Goal: Task Accomplishment & Management: Use online tool/utility

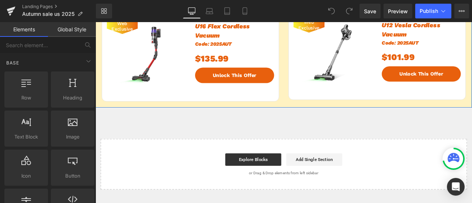
scroll to position [701, 0]
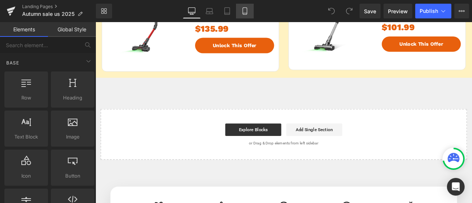
click at [248, 12] on icon at bounding box center [244, 10] width 7 height 7
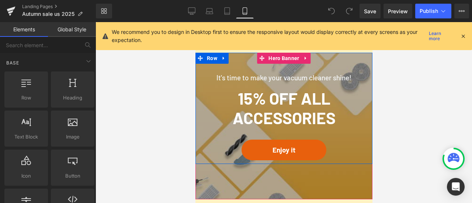
scroll to position [1204, 0]
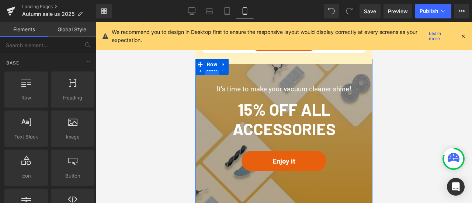
click at [208, 72] on span "Row" at bounding box center [212, 69] width 14 height 11
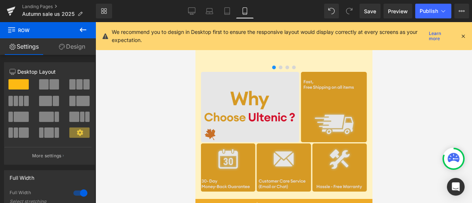
scroll to position [1573, 0]
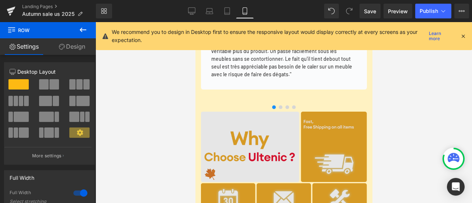
click at [260, 129] on img at bounding box center [283, 173] width 177 height 131
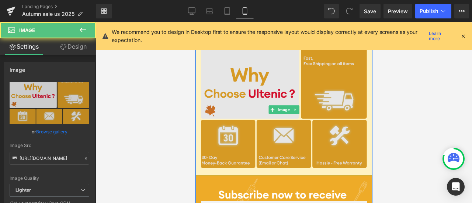
scroll to position [1683, 0]
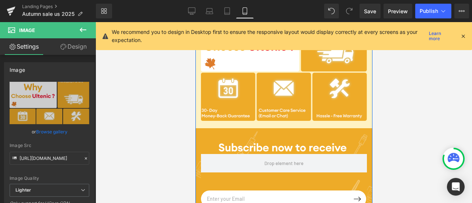
click at [258, 141] on div "Email Field Submit Button Row Newsletter Row Row" at bounding box center [283, 182] width 177 height 109
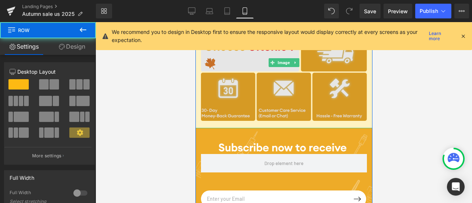
click at [251, 88] on img at bounding box center [283, 62] width 177 height 131
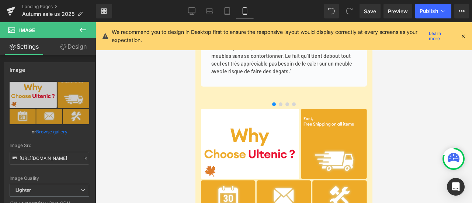
scroll to position [1573, 0]
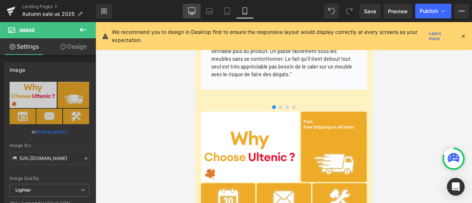
click at [191, 12] on icon at bounding box center [191, 12] width 7 height 0
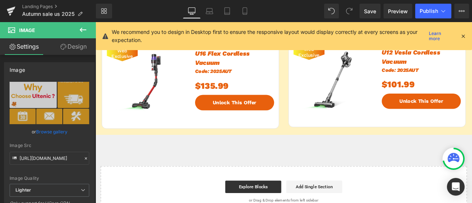
scroll to position [627, 0]
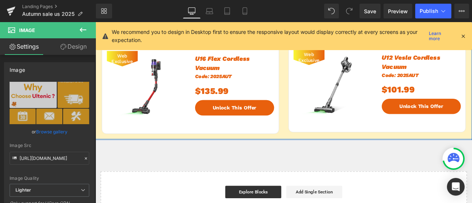
click at [290, 160] on div at bounding box center [318, 161] width 446 height 2
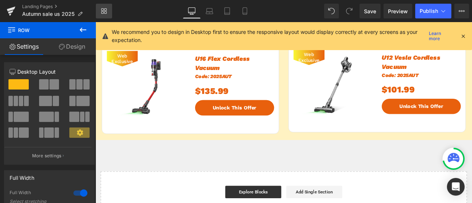
click at [109, 8] on link "Library" at bounding box center [104, 11] width 16 height 15
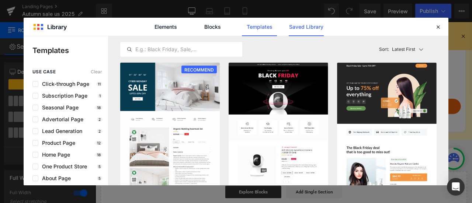
click at [300, 31] on link "Saved Library" at bounding box center [306, 27] width 35 height 18
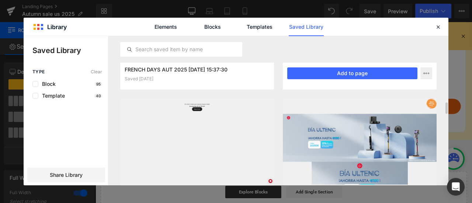
scroll to position [147, 0]
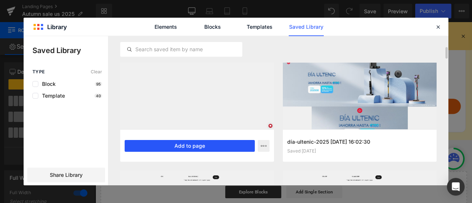
click at [247, 145] on button "Add to page" at bounding box center [190, 146] width 130 height 12
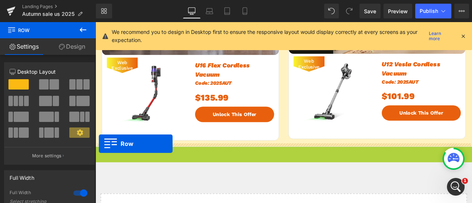
scroll to position [0, 0]
drag, startPoint x: 99, startPoint y: 175, endPoint x: 100, endPoint y: 167, distance: 8.5
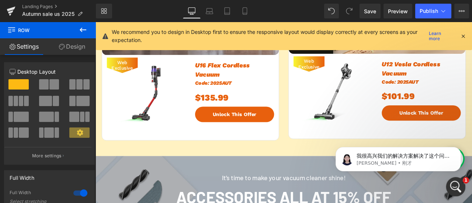
click at [451, 181] on div "打开 Intercom Messenger" at bounding box center [454, 186] width 24 height 24
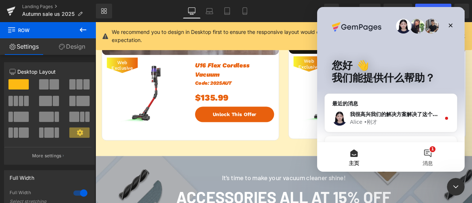
click at [425, 152] on button "1 消息" at bounding box center [428, 156] width 74 height 29
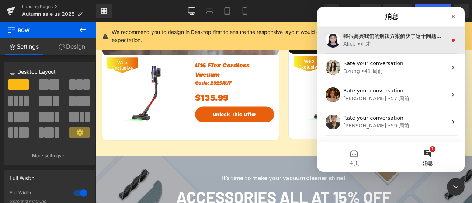
click at [378, 43] on div "Alice • 刚才" at bounding box center [395, 44] width 104 height 8
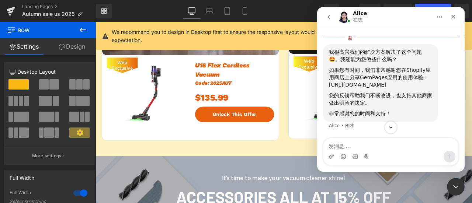
scroll to position [1302, 0]
click at [266, 164] on div at bounding box center [236, 90] width 472 height 181
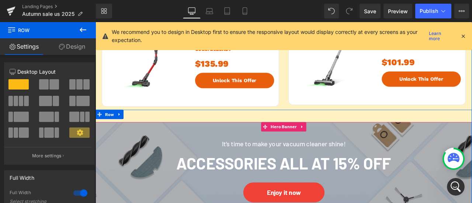
scroll to position [692, 0]
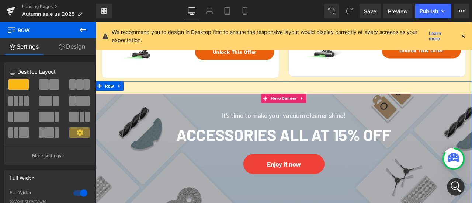
click at [174, 136] on h4 "It's time to make your vacuum cleaner shine!" at bounding box center [319, 133] width 332 height 12
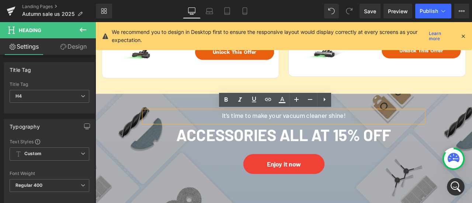
click at [112, 124] on span "It's time to make your vacuum cleaner shine! Heading Accessories all at 15% off…" at bounding box center [318, 156] width 446 height 99
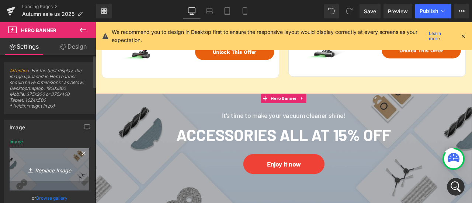
click at [63, 159] on link "Replace Image" at bounding box center [50, 169] width 80 height 42
type input "C:\fakepath\ACC PC.png"
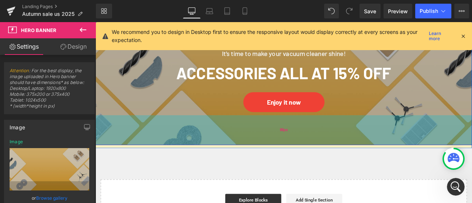
scroll to position [729, 0]
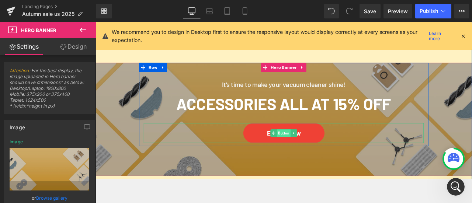
click at [310, 152] on span "Button" at bounding box center [318, 153] width 16 height 9
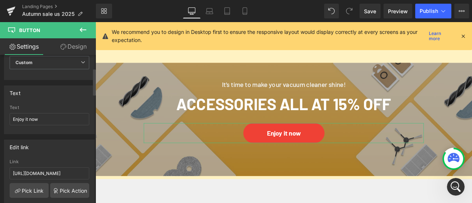
scroll to position [74, 0]
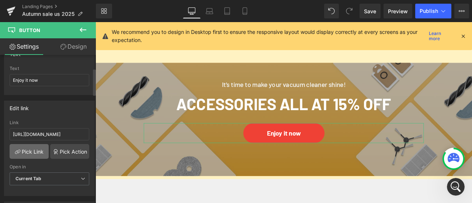
click at [35, 152] on link "Pick Link" at bounding box center [29, 151] width 39 height 15
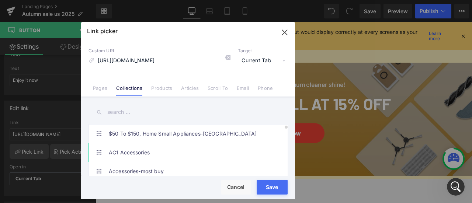
click at [163, 151] on link "AC1 Accessories" at bounding box center [190, 152] width 162 height 18
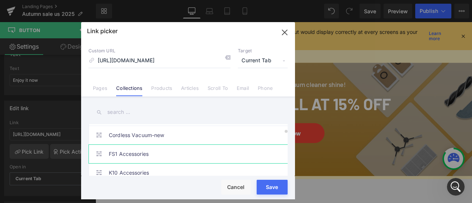
scroll to position [111, 0]
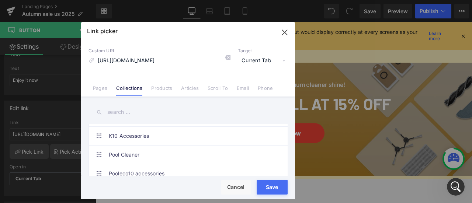
click at [139, 109] on input "text" at bounding box center [187, 112] width 199 height 17
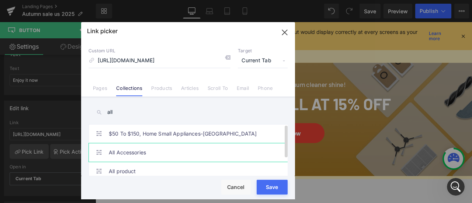
type input "all"
click at [172, 154] on link "All Accessories" at bounding box center [190, 152] width 162 height 18
click at [275, 189] on button "Save" at bounding box center [272, 187] width 31 height 15
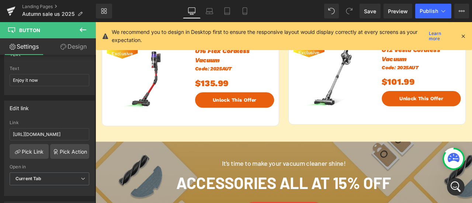
scroll to position [619, 0]
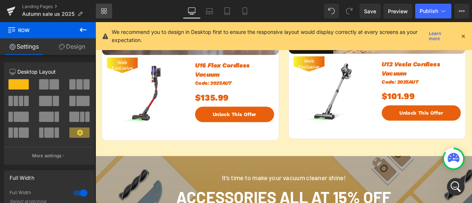
click at [102, 12] on icon at bounding box center [104, 11] width 6 height 6
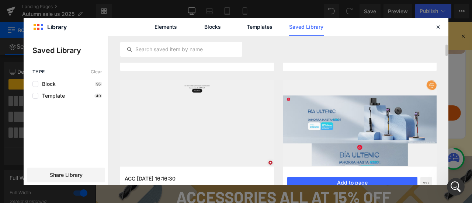
scroll to position [55, 0]
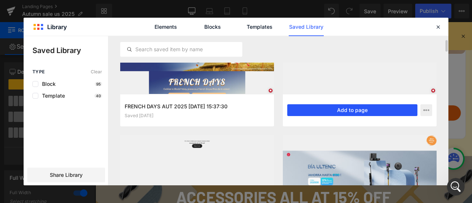
click at [398, 112] on button "Add to page" at bounding box center [352, 110] width 130 height 12
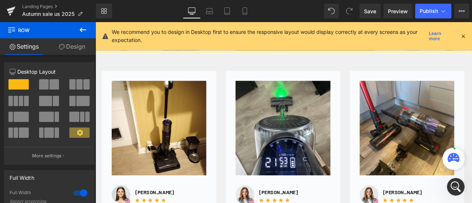
scroll to position [841, 0]
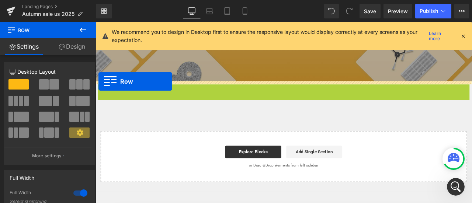
drag, startPoint x: 100, startPoint y: 101, endPoint x: 99, endPoint y: 92, distance: 8.6
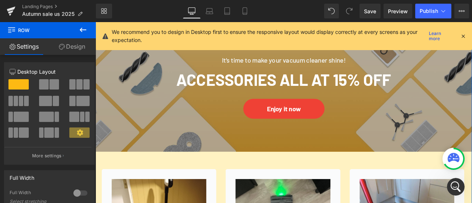
scroll to position [694, 0]
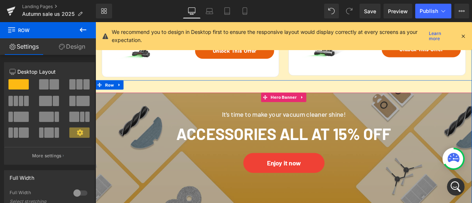
click at [133, 145] on span "It's time to make your vacuum cleaner shine! Heading Accessories all at 15% off…" at bounding box center [318, 155] width 446 height 99
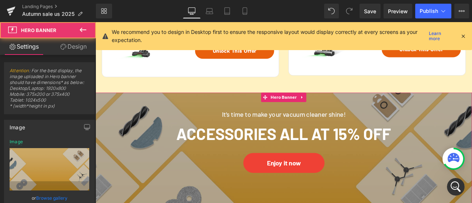
click at [72, 48] on link "Design" at bounding box center [73, 46] width 48 height 17
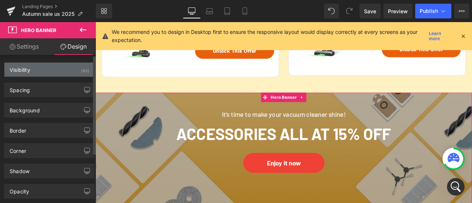
click at [62, 74] on div "Visibility (All)" at bounding box center [49, 70] width 90 height 14
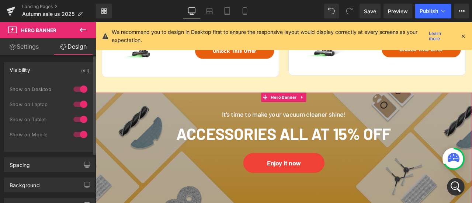
click at [83, 117] on div at bounding box center [81, 120] width 18 height 12
drag, startPoint x: 80, startPoint y: 129, endPoint x: 95, endPoint y: 133, distance: 15.9
click at [80, 130] on div at bounding box center [81, 135] width 18 height 12
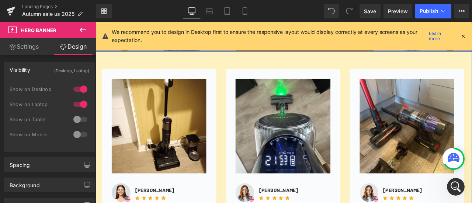
scroll to position [878, 0]
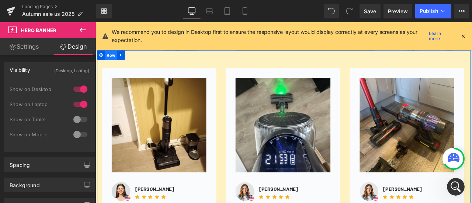
click at [108, 61] on span "Row" at bounding box center [114, 61] width 14 height 11
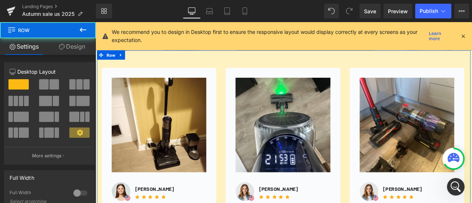
click at [70, 48] on link "Design" at bounding box center [72, 46] width 48 height 17
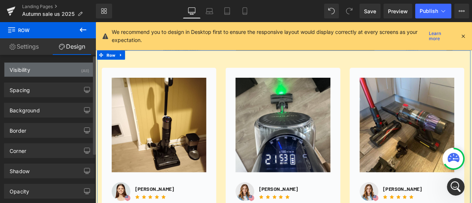
click at [58, 71] on div "Visibility (All)" at bounding box center [49, 70] width 90 height 14
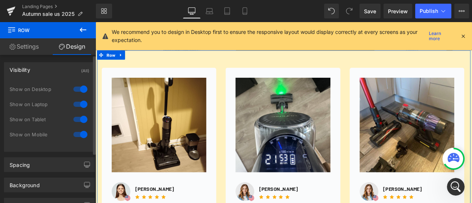
click at [80, 120] on div at bounding box center [81, 120] width 18 height 12
drag, startPoint x: 81, startPoint y: 133, endPoint x: 86, endPoint y: 132, distance: 4.4
click at [81, 132] on div at bounding box center [81, 135] width 18 height 12
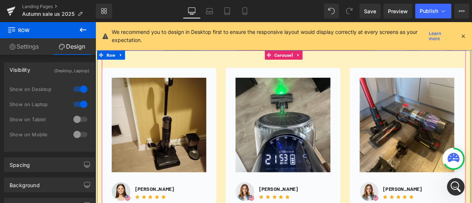
click at [156, 123] on img at bounding box center [171, 144] width 112 height 112
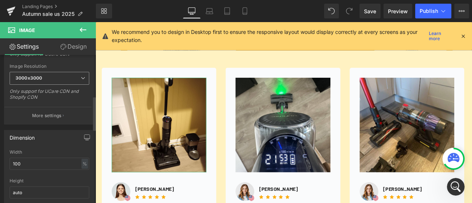
scroll to position [184, 0]
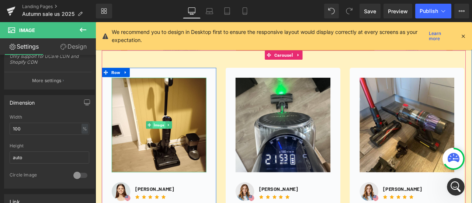
click at [174, 143] on span "Image" at bounding box center [170, 144] width 15 height 9
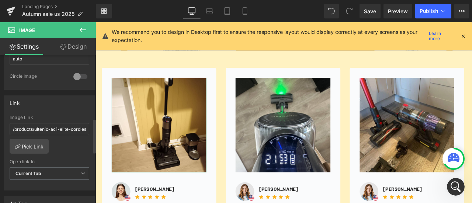
scroll to position [295, 0]
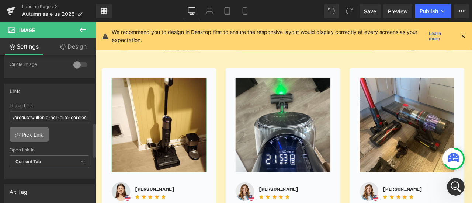
click at [30, 129] on link "Pick Link" at bounding box center [29, 134] width 39 height 15
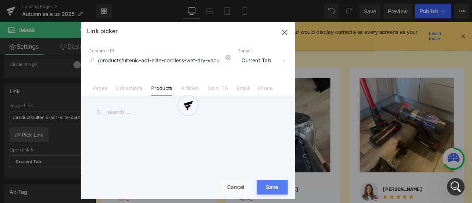
scroll to position [0, 22]
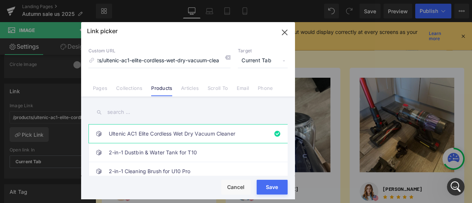
click at [140, 113] on input "text" at bounding box center [187, 112] width 199 height 17
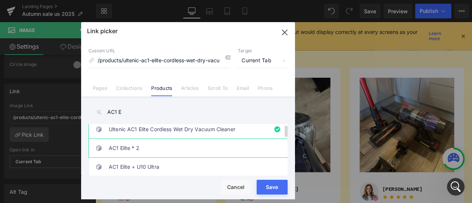
scroll to position [0, 0]
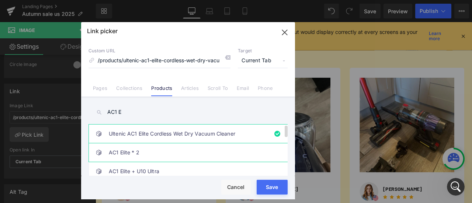
type input "AC1 E"
click at [195, 149] on link "AC1 Elite * 2" at bounding box center [190, 152] width 162 height 18
click at [183, 134] on link "Ultenic AC1 Elite Cordless Wet Dry Vacuum Cleaner" at bounding box center [190, 134] width 162 height 18
click at [274, 183] on button "Save" at bounding box center [272, 187] width 31 height 15
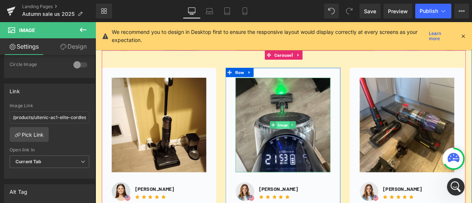
click at [316, 143] on span "Image" at bounding box center [317, 144] width 15 height 9
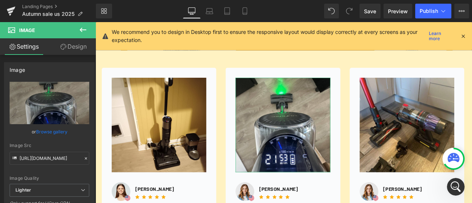
click at [71, 45] on link "Design" at bounding box center [73, 46] width 48 height 17
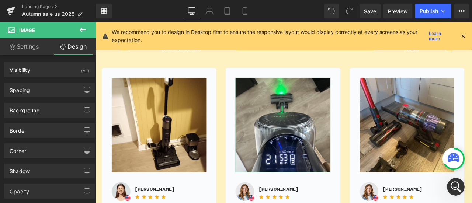
click at [30, 49] on link "Settings" at bounding box center [24, 46] width 48 height 17
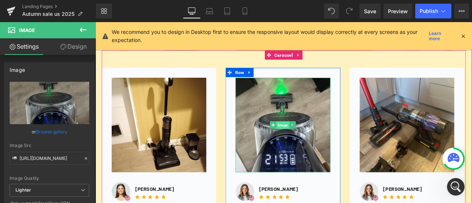
click at [314, 146] on span "Image" at bounding box center [317, 144] width 15 height 9
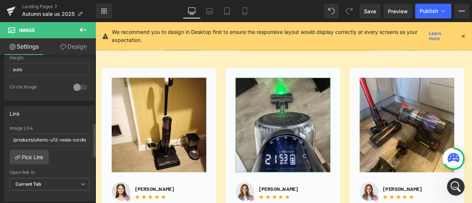
scroll to position [295, 0]
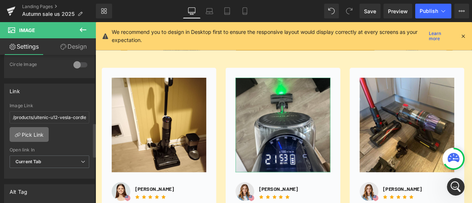
click at [38, 131] on link "Pick Link" at bounding box center [29, 134] width 39 height 15
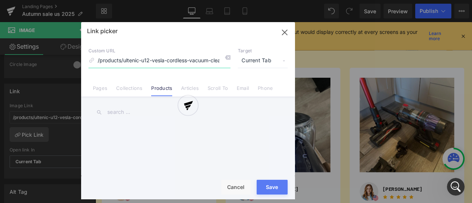
scroll to position [0, 4]
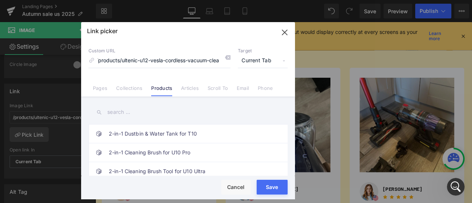
click at [150, 112] on input "text" at bounding box center [187, 112] width 199 height 17
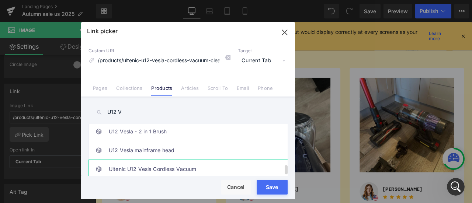
type input "U12 V"
click at [204, 160] on link "Ultenic U12 Vesla Cordless Vacuum" at bounding box center [190, 169] width 162 height 18
click at [276, 188] on button "Save" at bounding box center [272, 187] width 31 height 15
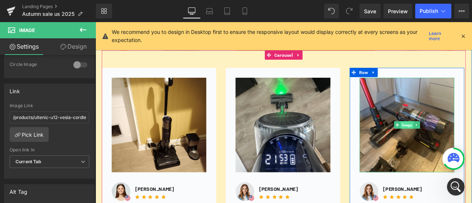
click at [463, 145] on span "Image" at bounding box center [464, 144] width 15 height 9
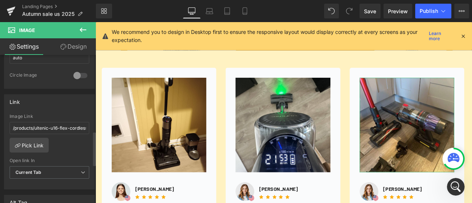
scroll to position [332, 0]
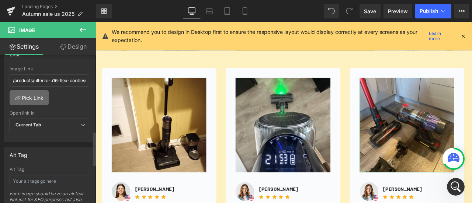
click at [33, 93] on link "Pick Link" at bounding box center [29, 97] width 39 height 15
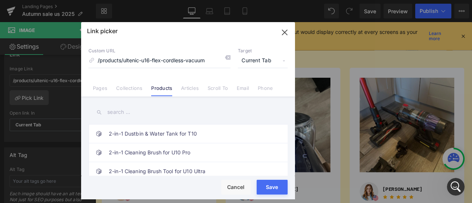
click at [150, 114] on input "text" at bounding box center [187, 112] width 199 height 17
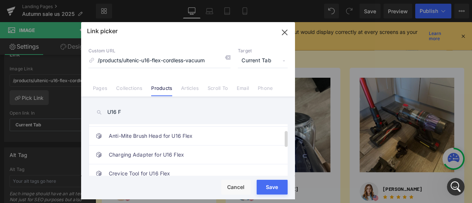
scroll to position [0, 0]
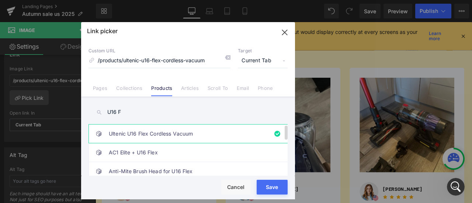
type input "U16 F"
click at [216, 133] on link "Ultenic U16 Flex Cordless Vacuum" at bounding box center [190, 134] width 162 height 18
click at [212, 147] on link "AC1 Elite + U16 Flex" at bounding box center [190, 152] width 162 height 18
click at [211, 136] on link "Ultenic U16 Flex Cordless Vacuum" at bounding box center [190, 134] width 162 height 18
click at [270, 192] on button "Save" at bounding box center [272, 187] width 31 height 15
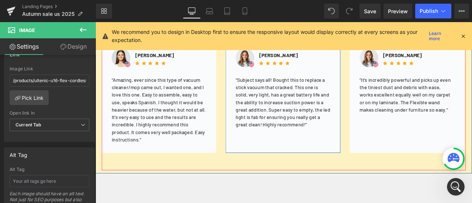
scroll to position [1063, 0]
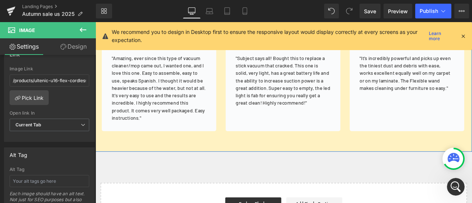
click at [254, 163] on div "Image Image Halle Warner Text Block Icon Icon Icon Icon Icon Icon List Hoz Icon…" at bounding box center [318, 21] width 431 height 301
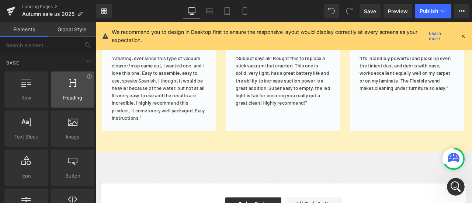
scroll to position [37, 0]
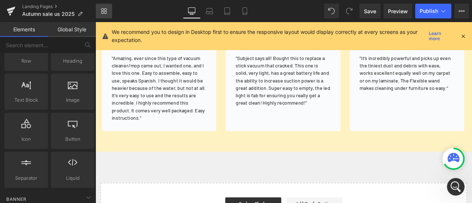
click at [105, 12] on icon at bounding box center [104, 11] width 6 height 6
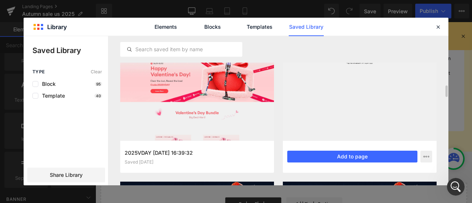
scroll to position [922, 0]
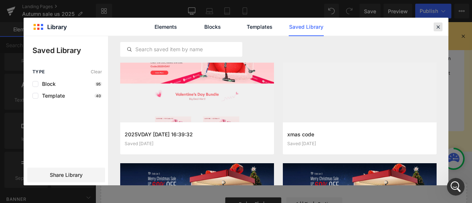
click at [441, 26] on icon at bounding box center [438, 27] width 7 height 7
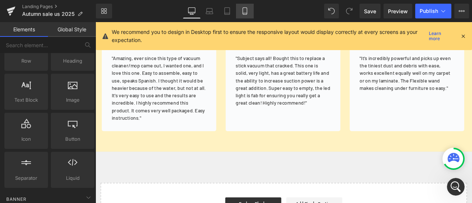
click at [247, 13] on icon at bounding box center [244, 10] width 7 height 7
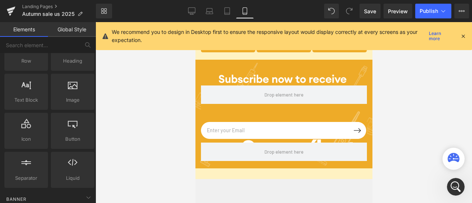
scroll to position [1728, 0]
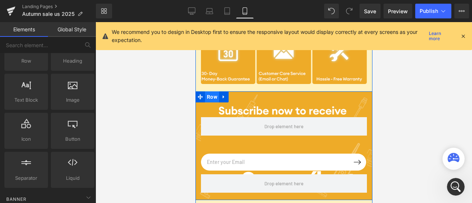
click at [212, 97] on span "Row" at bounding box center [212, 96] width 14 height 11
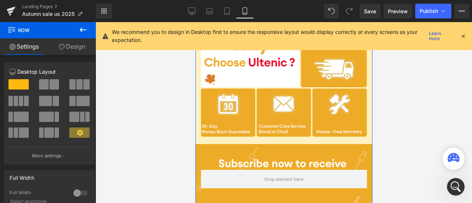
scroll to position [1727, 0]
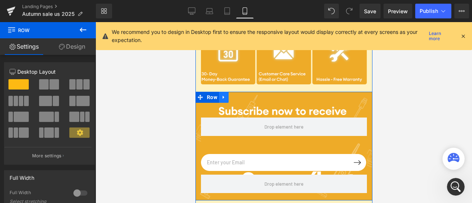
click at [223, 102] on link at bounding box center [224, 97] width 10 height 11
click at [223, 98] on link at bounding box center [224, 97] width 10 height 11
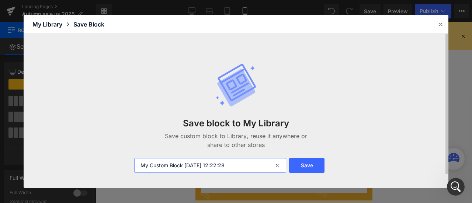
drag, startPoint x: 184, startPoint y: 164, endPoint x: 129, endPoint y: 165, distance: 54.9
click at [129, 165] on div "Save block to My Library Save custom block to Library, reuse it anywhere or sha…" at bounding box center [236, 111] width 425 height 154
type input "订阅 2025-09-29 12:22:28"
click at [305, 166] on button "Save" at bounding box center [306, 165] width 35 height 15
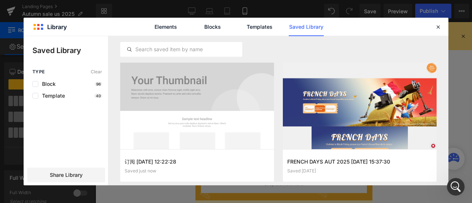
click at [433, 28] on div "Elements Blocks Templates Saved Library" at bounding box center [236, 27] width 425 height 18
click at [435, 28] on icon at bounding box center [438, 27] width 7 height 7
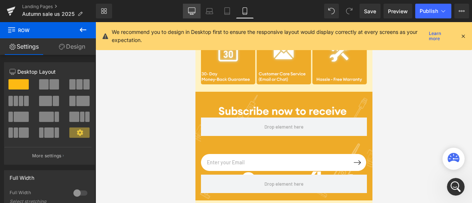
click at [192, 14] on icon at bounding box center [192, 14] width 4 height 0
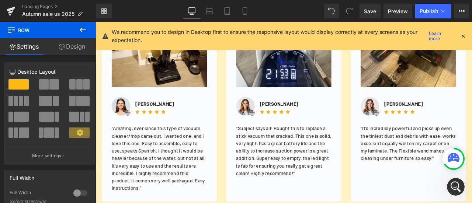
scroll to position [1069, 0]
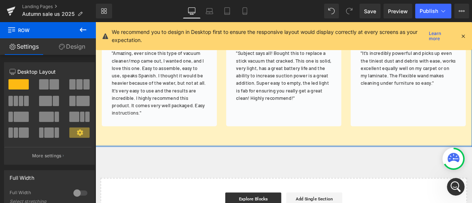
click at [207, 168] on div at bounding box center [318, 169] width 446 height 2
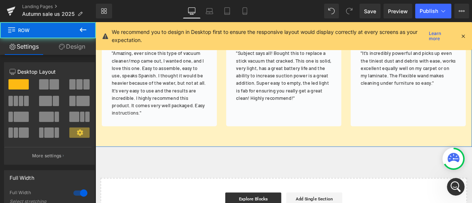
click at [60, 51] on link "Design" at bounding box center [72, 46] width 48 height 17
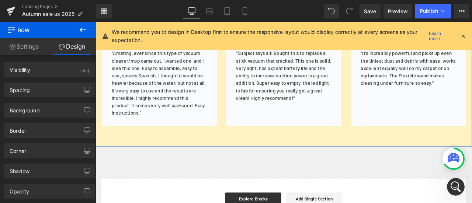
click at [24, 49] on link "Settings" at bounding box center [24, 46] width 48 height 17
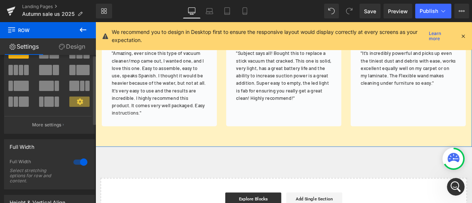
scroll to position [0, 0]
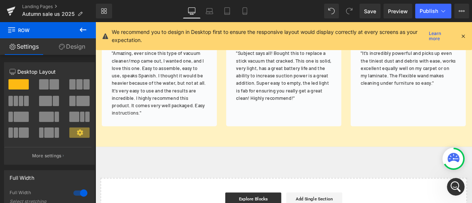
click at [86, 31] on icon at bounding box center [83, 29] width 9 height 9
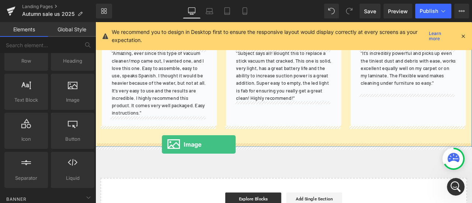
drag, startPoint x: 181, startPoint y: 129, endPoint x: 174, endPoint y: 167, distance: 39.3
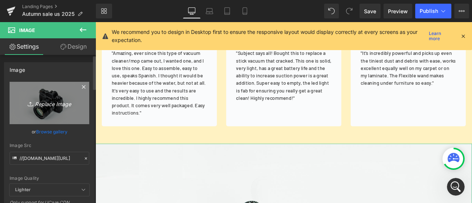
click at [38, 98] on link "Replace Image" at bounding box center [50, 103] width 80 height 42
type input "C:\fakepath\policy EDM.png"
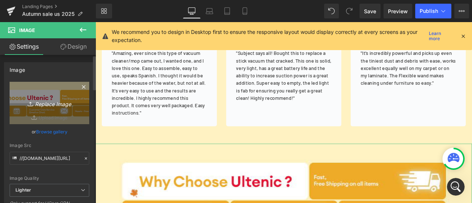
click at [53, 99] on icon "Replace Image" at bounding box center [49, 102] width 59 height 9
type input "C:\fakepath\policy PC 无框.png"
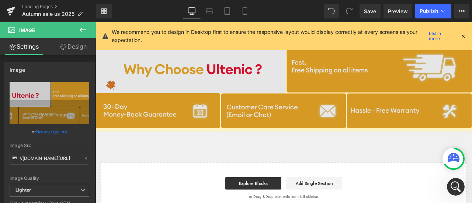
scroll to position [1143, 0]
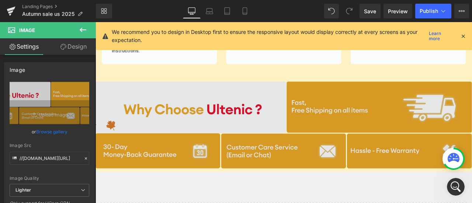
click at [250, 149] on img at bounding box center [318, 144] width 446 height 103
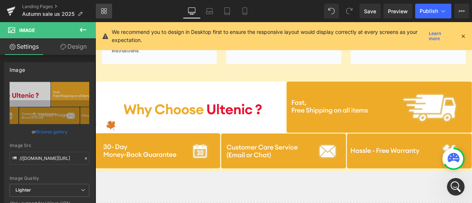
click at [97, 8] on link "Library" at bounding box center [104, 11] width 16 height 15
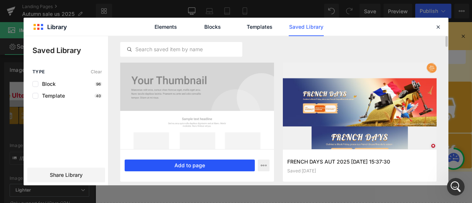
click at [225, 166] on button "Add to page" at bounding box center [190, 166] width 130 height 12
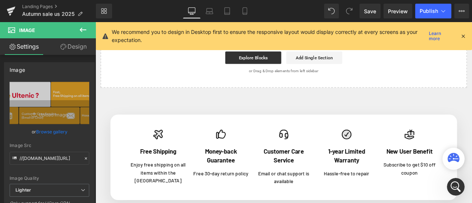
scroll to position [1247, 0]
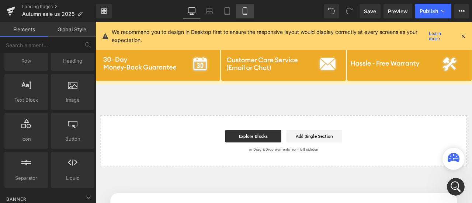
click at [239, 16] on link "Mobile" at bounding box center [245, 11] width 18 height 15
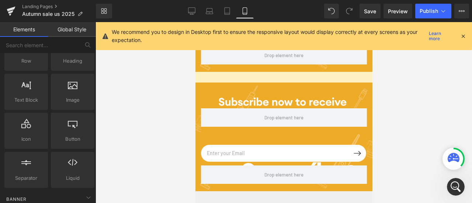
scroll to position [1842, 0]
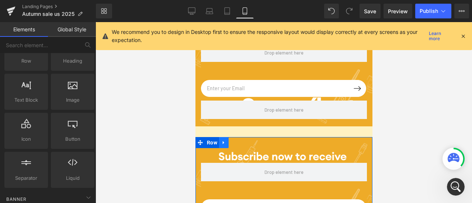
click at [225, 144] on icon at bounding box center [223, 143] width 5 height 6
click at [242, 144] on icon at bounding box center [242, 142] width 5 height 5
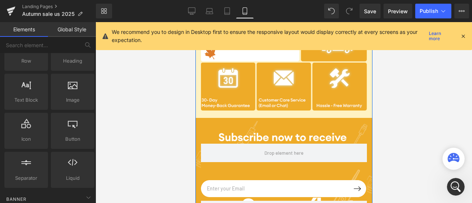
scroll to position [1769, 0]
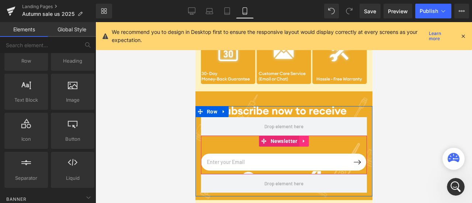
click at [302, 142] on icon at bounding box center [302, 141] width 1 height 3
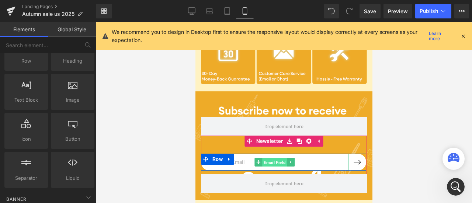
click at [276, 164] on span "Email Field" at bounding box center [274, 162] width 25 height 9
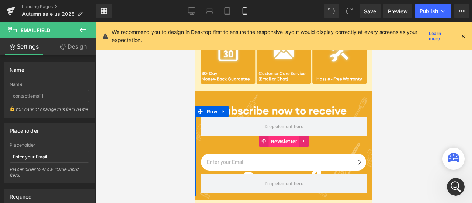
click at [259, 142] on link "Newsletter" at bounding box center [279, 141] width 40 height 11
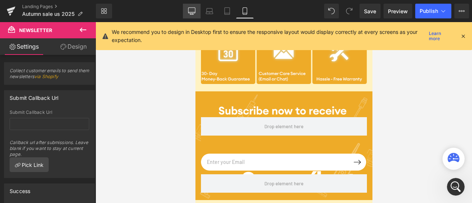
drag, startPoint x: 188, startPoint y: 14, endPoint x: 130, endPoint y: 55, distance: 70.9
click at [188, 14] on icon at bounding box center [191, 10] width 7 height 7
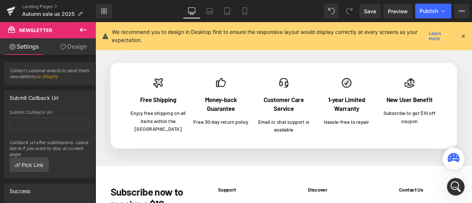
scroll to position [1217, 0]
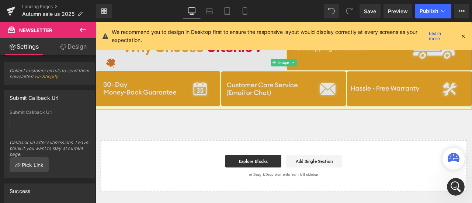
click at [267, 88] on img at bounding box center [318, 70] width 446 height 103
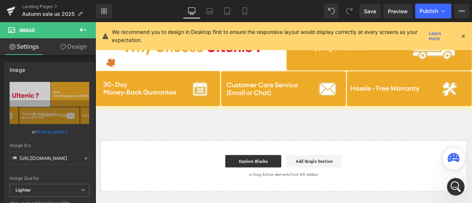
click at [80, 30] on icon at bounding box center [83, 30] width 7 height 4
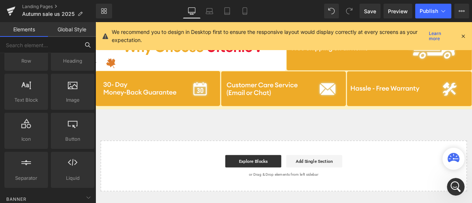
click at [69, 45] on input "text" at bounding box center [40, 45] width 80 height 16
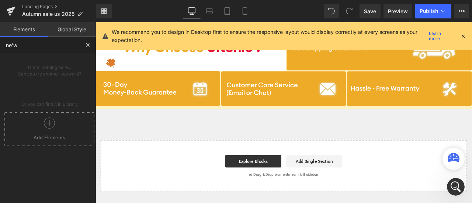
scroll to position [0, 0]
type input "new"
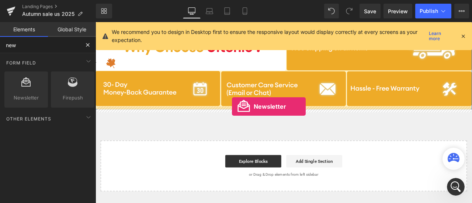
drag, startPoint x: 124, startPoint y: 114, endPoint x: 257, endPoint y: 122, distance: 133.7
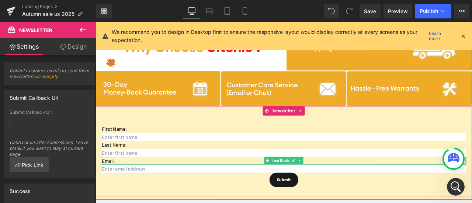
click at [145, 184] on p "Email:" at bounding box center [318, 187] width 431 height 10
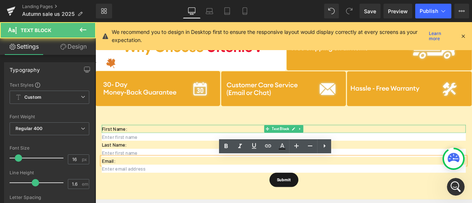
click at [116, 151] on p "First Name:" at bounding box center [318, 149] width 431 height 10
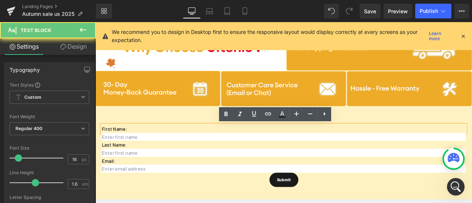
click at [244, 152] on p "First Name:" at bounding box center [318, 149] width 431 height 10
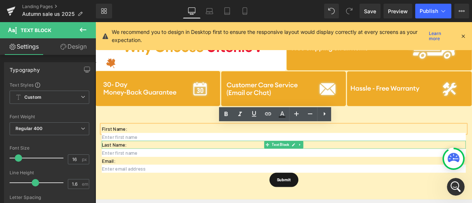
click at [348, 170] on p "Last Name:" at bounding box center [318, 168] width 431 height 10
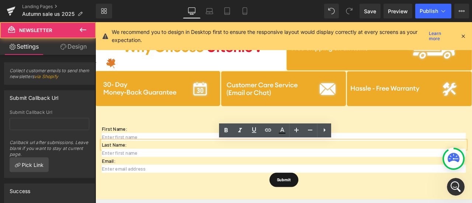
click at [147, 139] on div "First Name: Text Block Text Field Last Name: Text Block Text Field Email: Text …" at bounding box center [318, 175] width 446 height 107
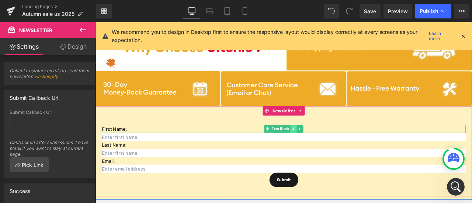
click at [329, 150] on icon at bounding box center [330, 149] width 4 height 4
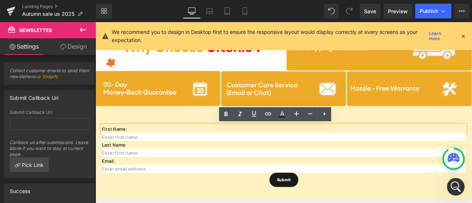
click at [185, 132] on div "First Name: Text Block Text Field Last Name: Text Block Text Field Email: Text …" at bounding box center [318, 175] width 446 height 107
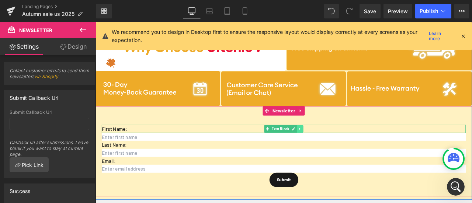
click at [337, 147] on icon at bounding box center [338, 149] width 4 height 4
click at [340, 150] on icon at bounding box center [342, 149] width 4 height 4
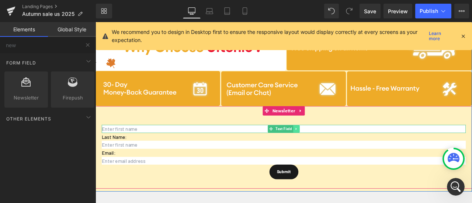
click at [333, 150] on icon at bounding box center [333, 149] width 1 height 3
click at [336, 150] on icon at bounding box center [338, 149] width 4 height 4
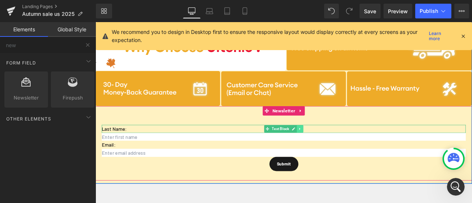
click at [334, 152] on link at bounding box center [338, 149] width 8 height 9
click at [338, 152] on link at bounding box center [342, 149] width 8 height 9
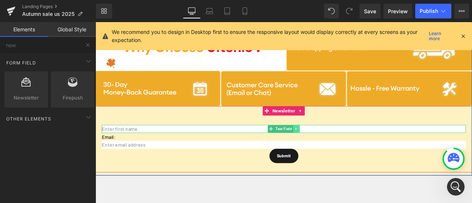
click at [334, 146] on link at bounding box center [334, 149] width 8 height 9
click at [336, 150] on icon at bounding box center [338, 149] width 4 height 4
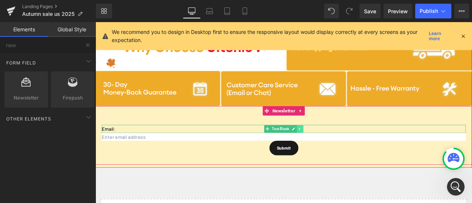
click at [336, 147] on icon at bounding box center [338, 149] width 4 height 4
click at [340, 150] on icon at bounding box center [342, 149] width 4 height 4
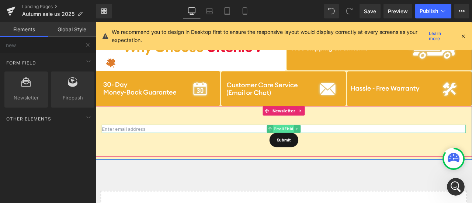
click at [320, 150] on span "Email Field" at bounding box center [318, 149] width 25 height 9
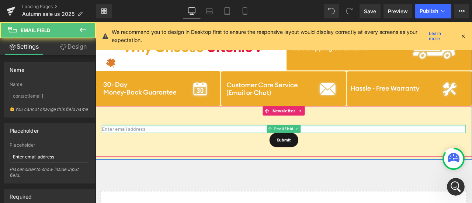
click at [235, 143] on div "Email Field Submit Submit Button Newsletter" at bounding box center [318, 152] width 446 height 60
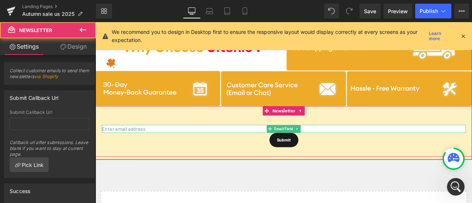
click at [218, 147] on input "email" at bounding box center [318, 149] width 431 height 10
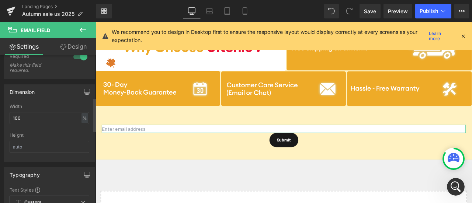
scroll to position [111, 0]
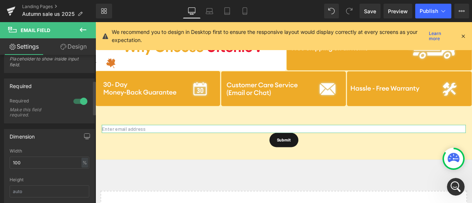
click at [80, 107] on div at bounding box center [81, 101] width 18 height 12
click at [78, 107] on div at bounding box center [81, 101] width 18 height 12
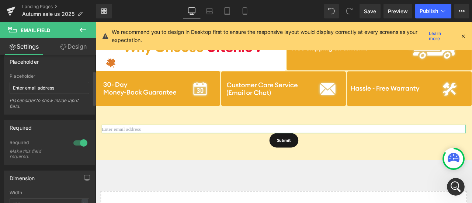
scroll to position [0, 0]
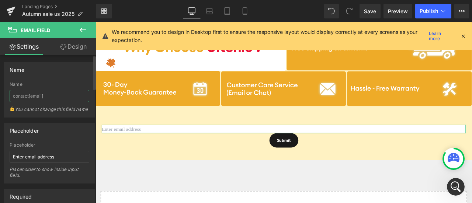
click at [60, 96] on input "contact[email]" at bounding box center [50, 96] width 80 height 12
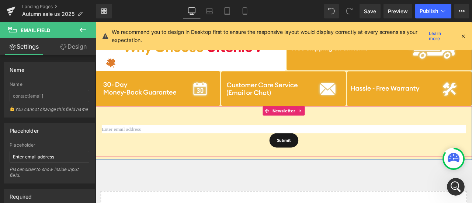
click at [139, 133] on div "Email Field Submit Submit Button Newsletter" at bounding box center [318, 152] width 446 height 60
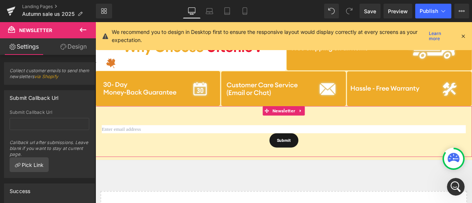
click at [78, 47] on link "Design" at bounding box center [73, 46] width 48 height 17
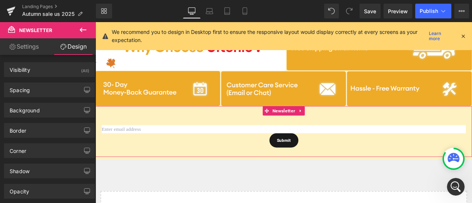
click at [25, 46] on link "Settings" at bounding box center [24, 46] width 48 height 17
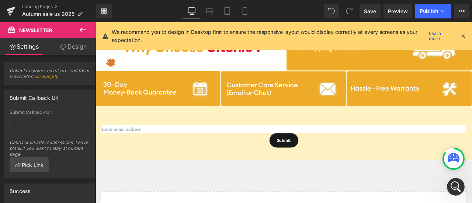
click at [86, 30] on icon at bounding box center [83, 30] width 7 height 4
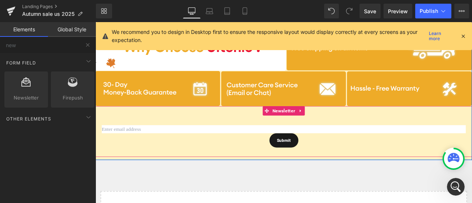
click at [250, 135] on div "Email Field Submit Submit Button Newsletter" at bounding box center [318, 152] width 446 height 60
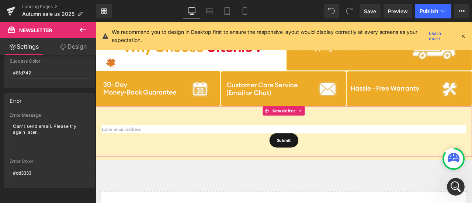
scroll to position [193, 0]
click at [51, 127] on textarea "Can't send email. Please try again later." at bounding box center [50, 135] width 80 height 29
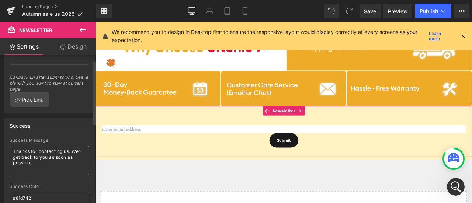
scroll to position [0, 0]
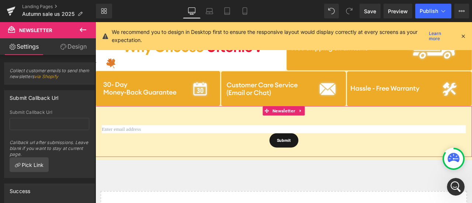
click at [74, 44] on link "Design" at bounding box center [73, 46] width 48 height 17
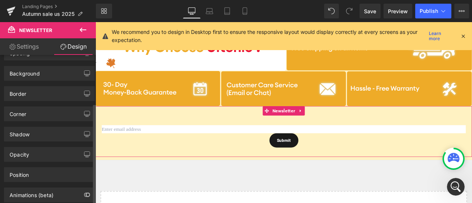
scroll to position [74, 0]
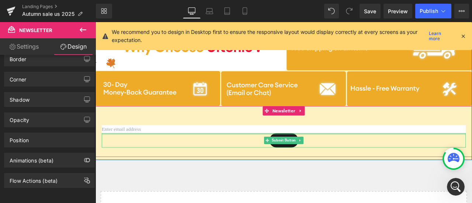
click at [153, 154] on div at bounding box center [318, 155] width 431 height 2
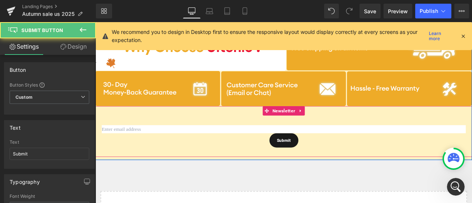
click at [154, 149] on input "email" at bounding box center [318, 150] width 431 height 10
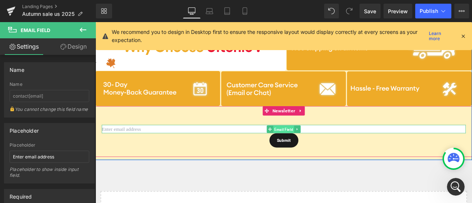
click at [323, 150] on span "Email Field" at bounding box center [318, 149] width 25 height 9
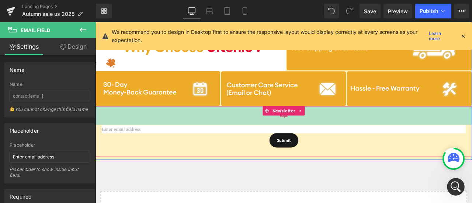
click at [143, 132] on div "60px" at bounding box center [318, 133] width 446 height 22
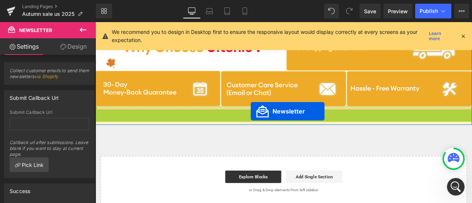
drag, startPoint x: 298, startPoint y: 128, endPoint x: 279, endPoint y: 128, distance: 18.4
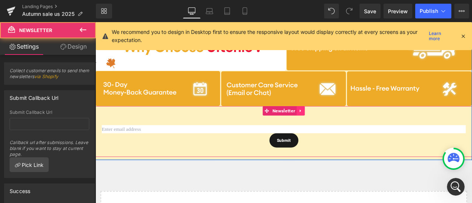
click at [338, 128] on link at bounding box center [339, 127] width 10 height 11
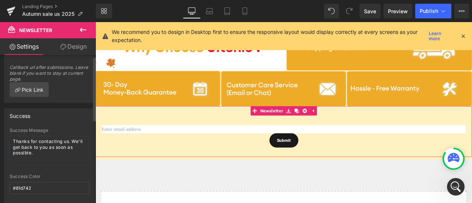
scroll to position [0, 0]
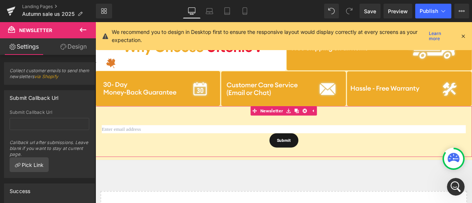
click at [81, 49] on link "Design" at bounding box center [73, 46] width 48 height 17
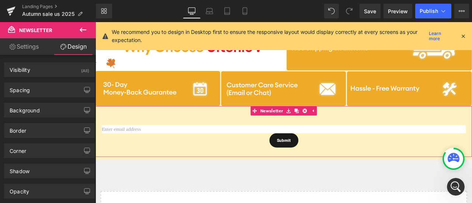
click at [33, 48] on link "Settings" at bounding box center [24, 46] width 48 height 17
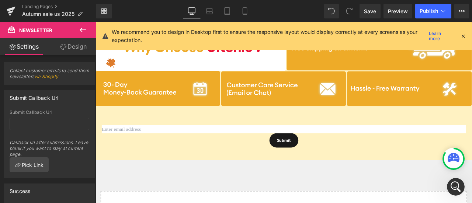
click at [82, 34] on icon at bounding box center [83, 29] width 9 height 9
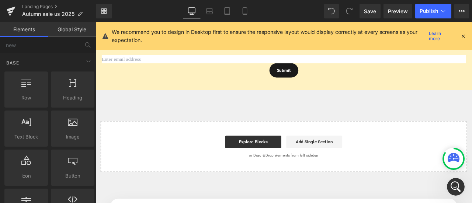
scroll to position [1217, 0]
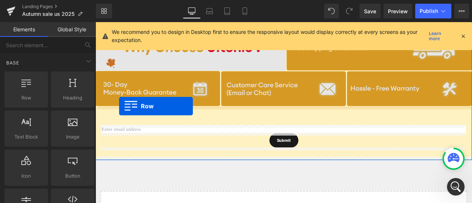
scroll to position [1290, 0]
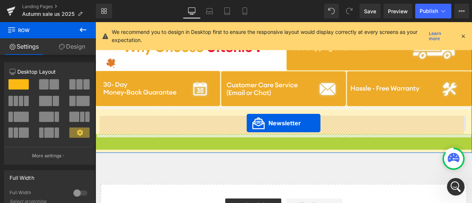
drag, startPoint x: 282, startPoint y: 161, endPoint x: 275, endPoint y: 142, distance: 20.1
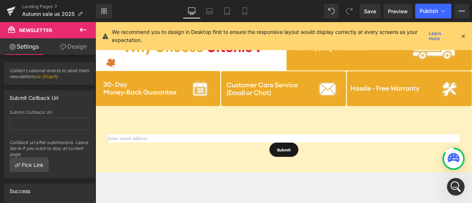
click at [87, 29] on icon at bounding box center [83, 29] width 9 height 9
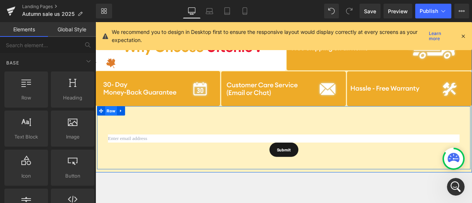
click at [111, 127] on span "Row" at bounding box center [114, 127] width 14 height 11
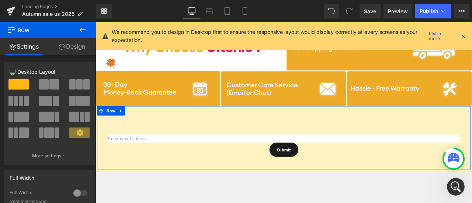
click at [49, 131] on span at bounding box center [49, 133] width 10 height 10
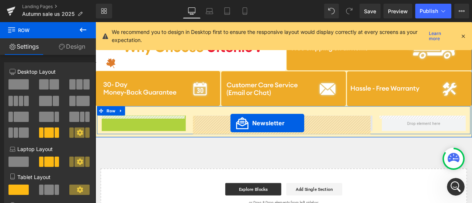
drag, startPoint x: 129, startPoint y: 136, endPoint x: 256, endPoint y: 142, distance: 126.2
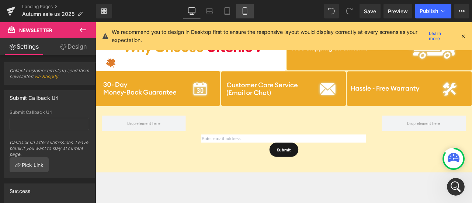
click at [246, 13] on icon at bounding box center [244, 10] width 7 height 7
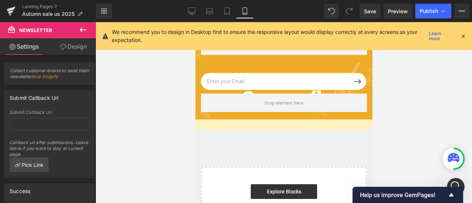
scroll to position [1908, 0]
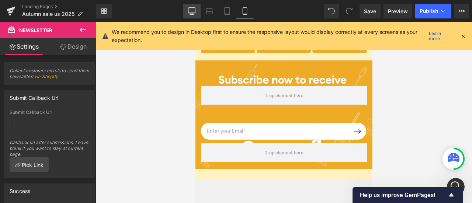
click at [192, 11] on icon at bounding box center [191, 10] width 7 height 7
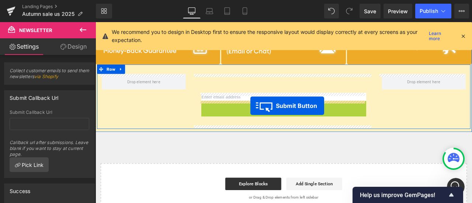
drag, startPoint x: 297, startPoint y: 123, endPoint x: 279, endPoint y: 121, distance: 18.2
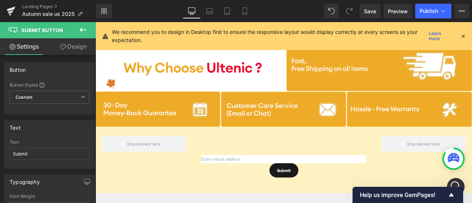
scroll to position [1192, 0]
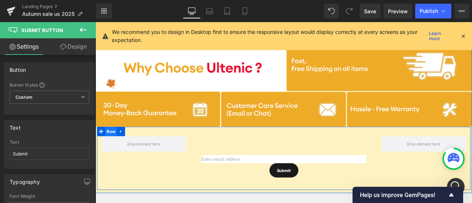
click at [111, 149] on span "Row" at bounding box center [114, 151] width 14 height 11
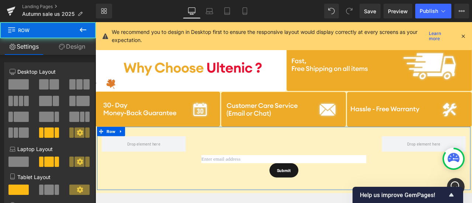
click at [73, 48] on link "Design" at bounding box center [72, 46] width 48 height 17
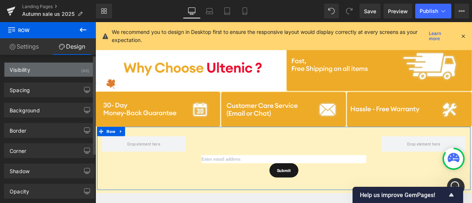
click at [63, 73] on div "Visibility (All)" at bounding box center [49, 70] width 90 height 14
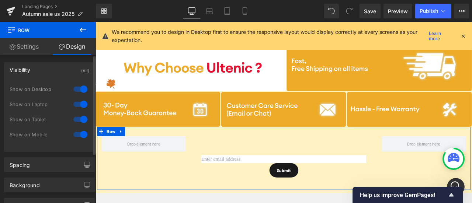
drag, startPoint x: 87, startPoint y: 121, endPoint x: 82, endPoint y: 123, distance: 4.9
click at [86, 121] on div "0|0|0|0 1 Show on Desktop 1 Show on Laptop 1 Show on Tablet 1 Show on Mobile" at bounding box center [49, 117] width 90 height 70
click at [75, 122] on div at bounding box center [81, 120] width 18 height 12
click at [84, 135] on div at bounding box center [81, 135] width 18 height 12
click at [32, 51] on link "Settings" at bounding box center [24, 46] width 48 height 17
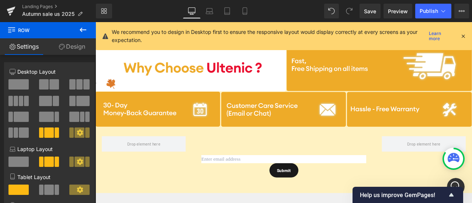
click at [84, 28] on icon at bounding box center [83, 29] width 9 height 9
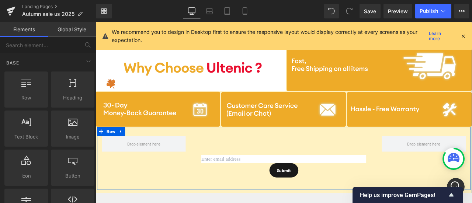
click at [184, 190] on div "Email Field Submit Submit Button Newsletter Row" at bounding box center [318, 183] width 442 height 75
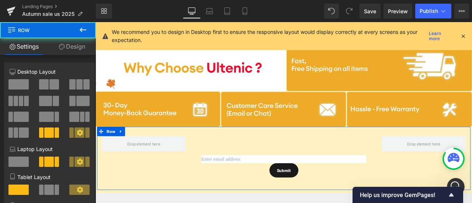
click at [79, 45] on link "Design" at bounding box center [72, 46] width 48 height 17
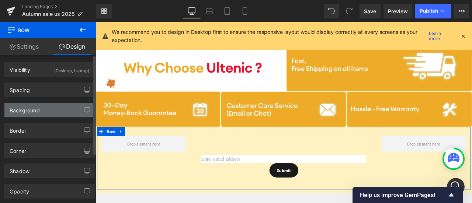
click at [43, 112] on div "Background" at bounding box center [49, 110] width 90 height 14
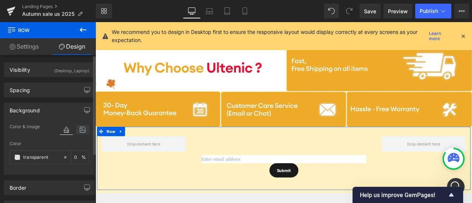
click at [80, 131] on icon at bounding box center [82, 130] width 13 height 10
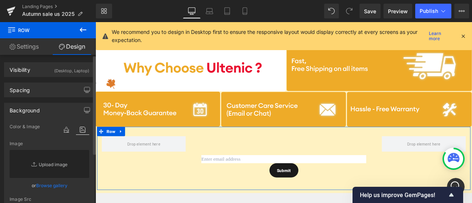
click at [71, 160] on link "Replace Image" at bounding box center [50, 164] width 80 height 28
type input "C:\fakepath\subscribe PC.png"
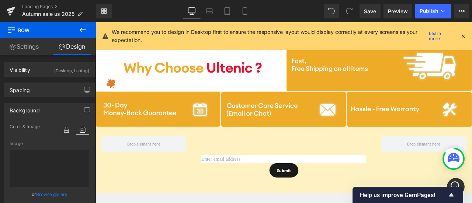
type input "[URL][DOMAIN_NAME]"
